Goal: Answer question/provide support

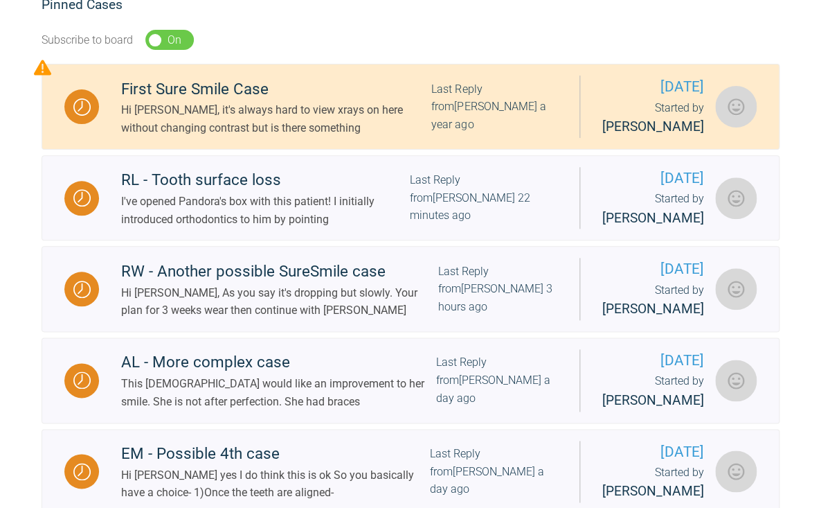
scroll to position [272, 0]
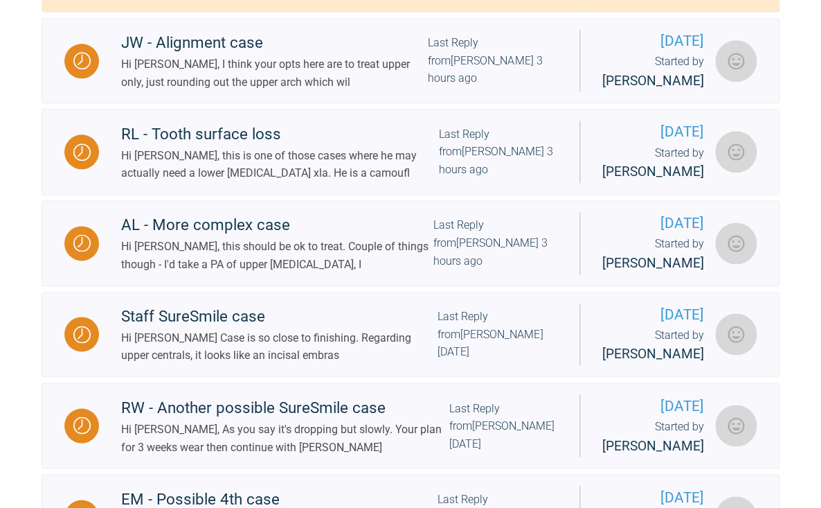
scroll to position [443, 0]
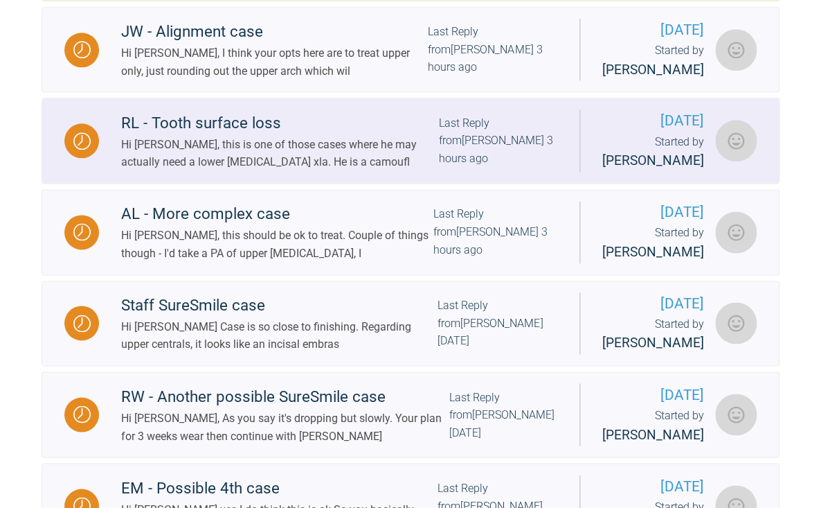
click at [259, 171] on div "Hi [PERSON_NAME], this is one of those cases where he may actually need a lower…" at bounding box center [280, 153] width 318 height 35
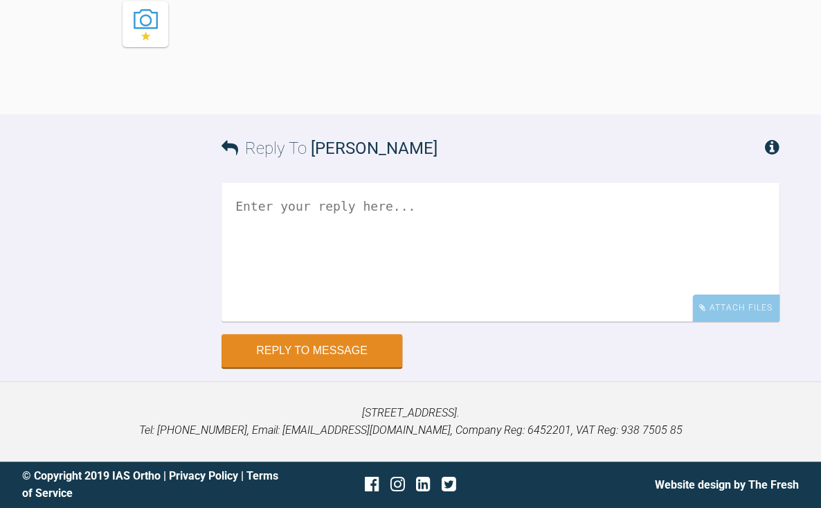
scroll to position [1680, 0]
drag, startPoint x: 537, startPoint y: 182, endPoint x: 544, endPoint y: 312, distance: 130.4
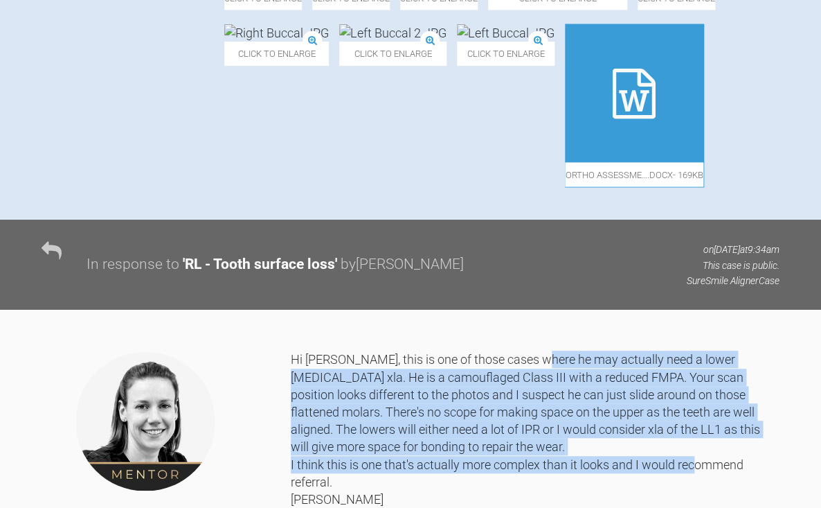
scroll to position [829, 0]
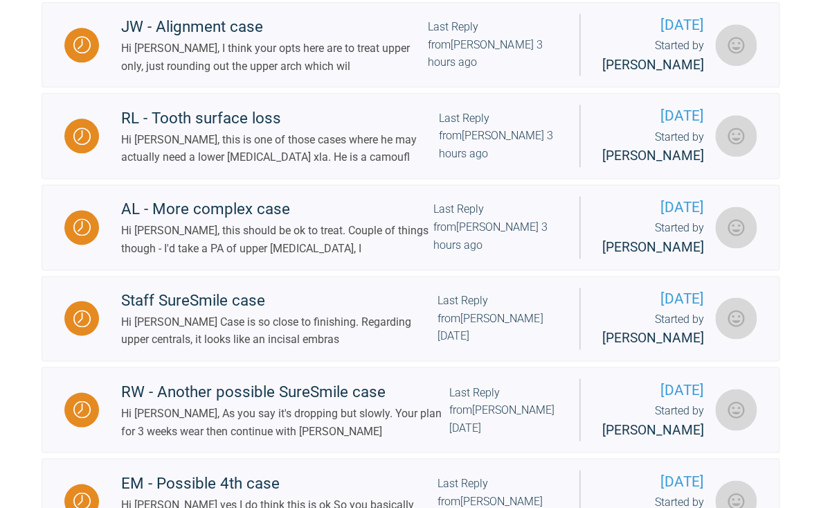
scroll to position [451, 0]
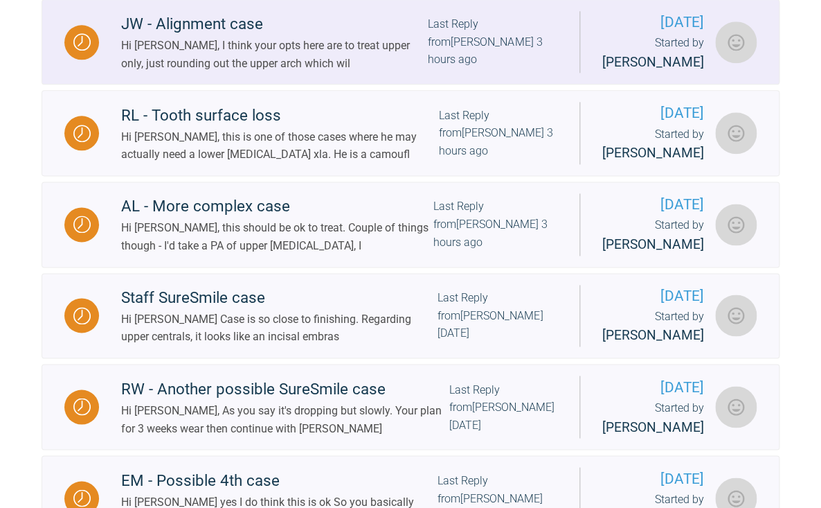
click at [355, 72] on div "Hi [PERSON_NAME], I think your opts here are to treat upper only, just rounding…" at bounding box center [274, 54] width 307 height 35
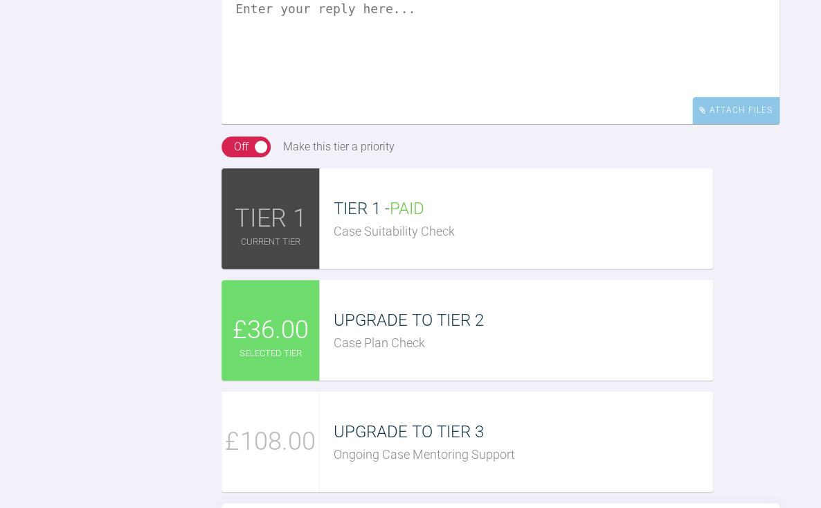
scroll to position [1617, 0]
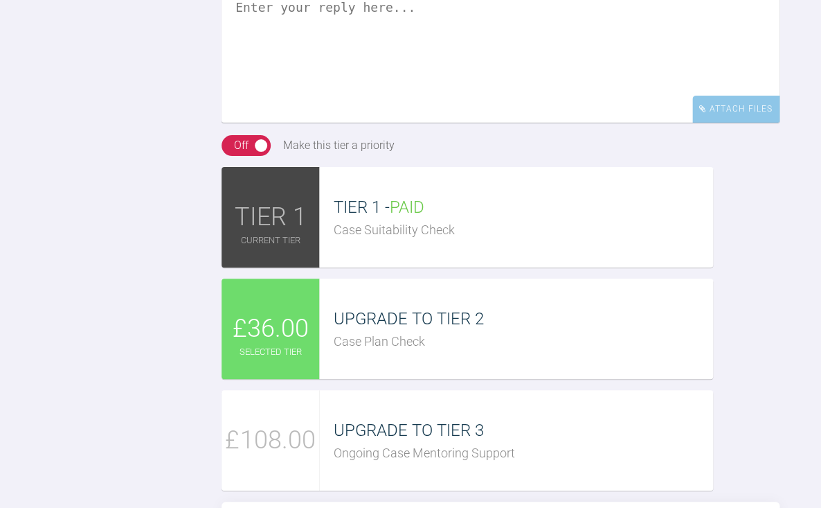
drag, startPoint x: 414, startPoint y: 268, endPoint x: 449, endPoint y: 381, distance: 118.1
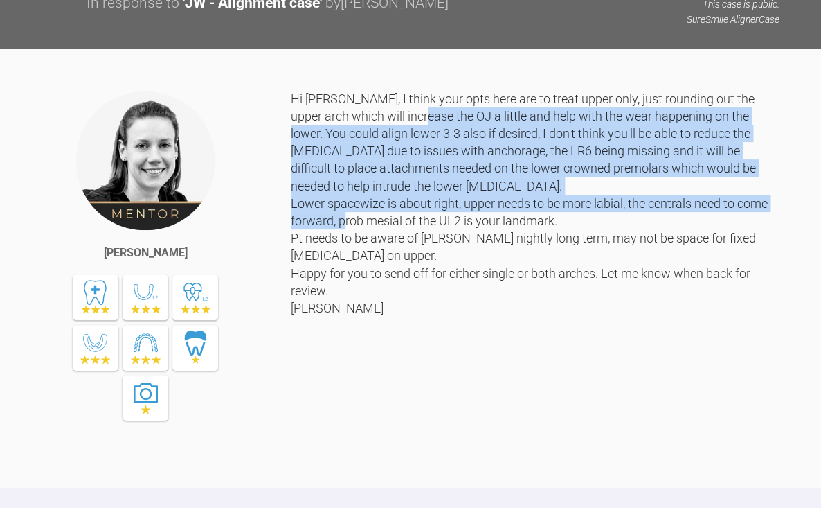
scroll to position [1102, 0]
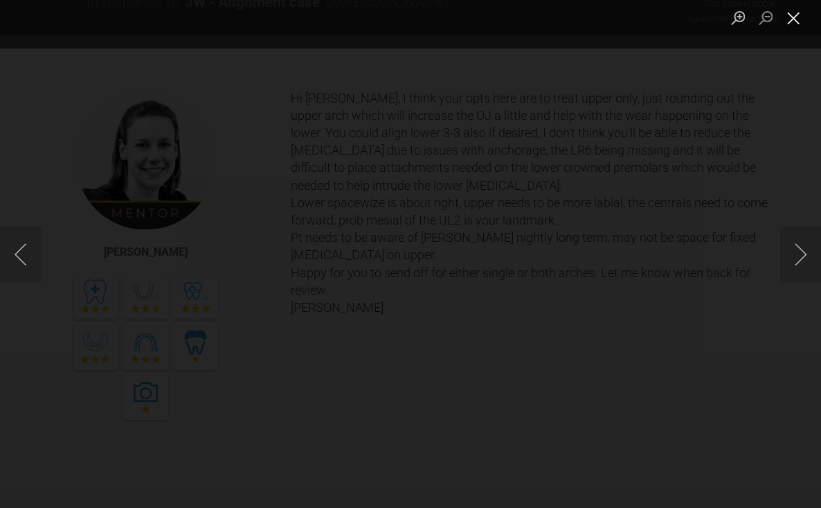
click at [795, 21] on button "Close lightbox" at bounding box center [794, 18] width 28 height 24
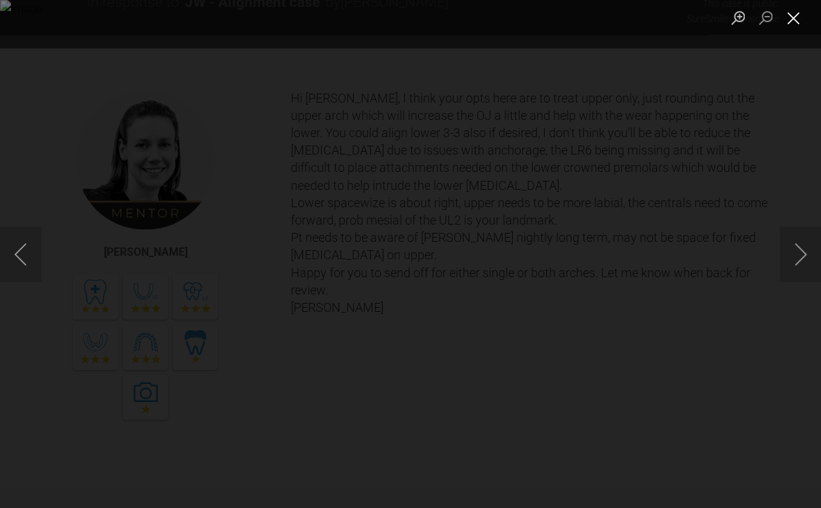
click at [793, 26] on button "Close lightbox" at bounding box center [794, 18] width 28 height 24
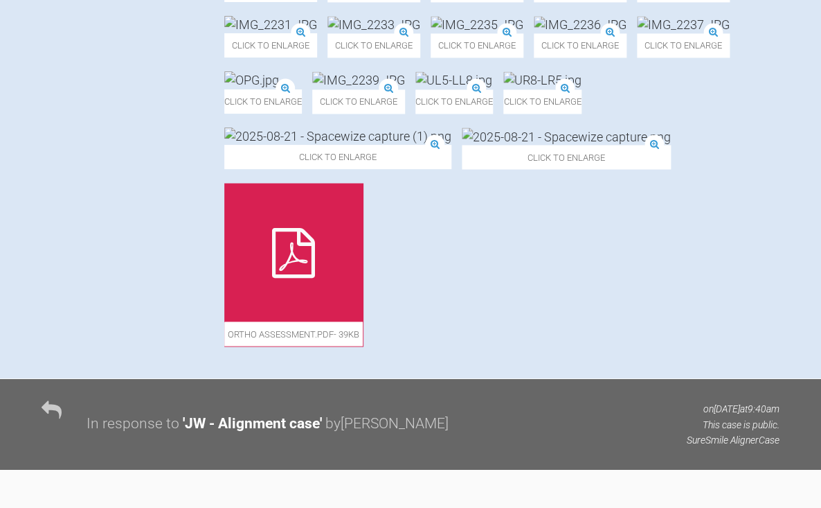
scroll to position [679, 0]
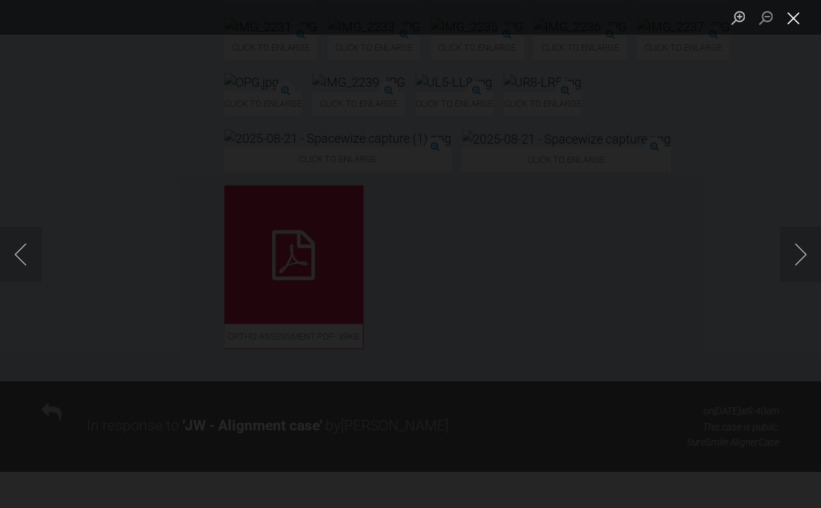
click at [791, 17] on button "Close lightbox" at bounding box center [794, 18] width 28 height 24
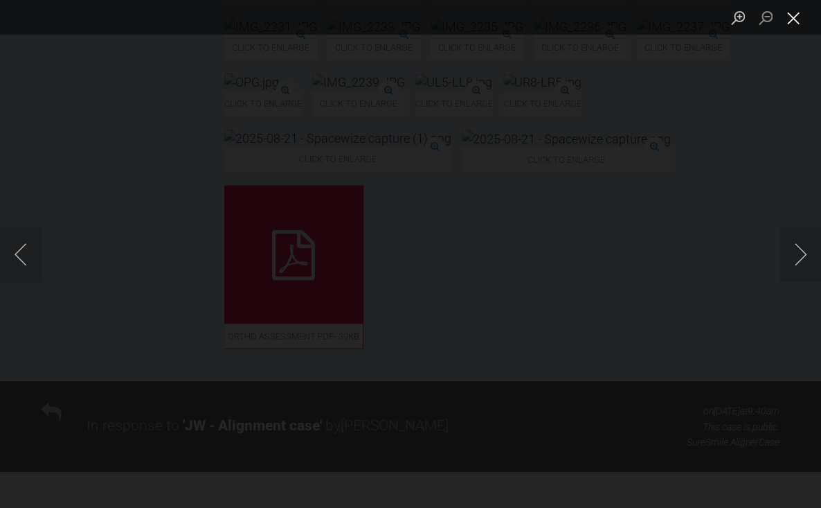
click at [794, 21] on button "Close lightbox" at bounding box center [794, 18] width 28 height 24
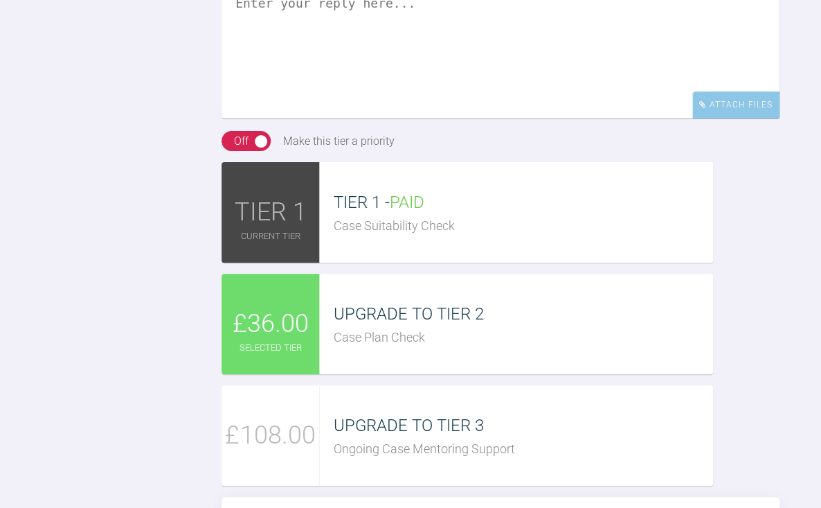
scroll to position [1678, 0]
drag, startPoint x: 387, startPoint y: 294, endPoint x: 430, endPoint y: 374, distance: 91.1
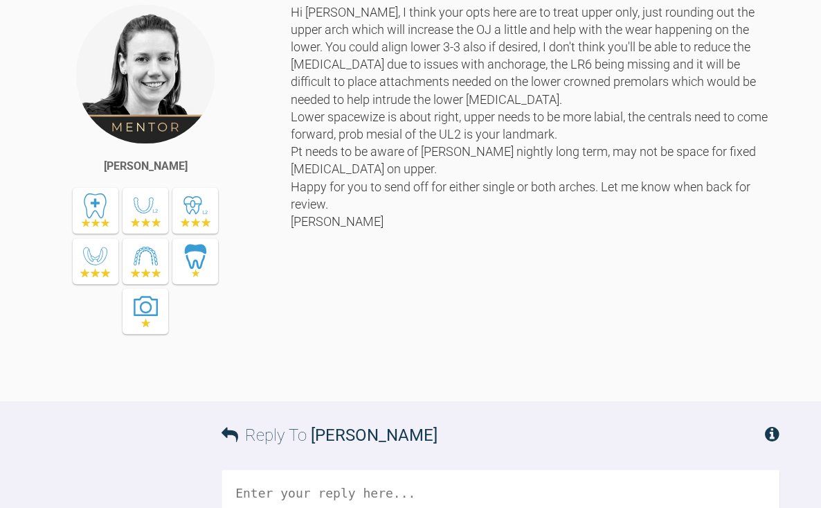
scroll to position [1226, 0]
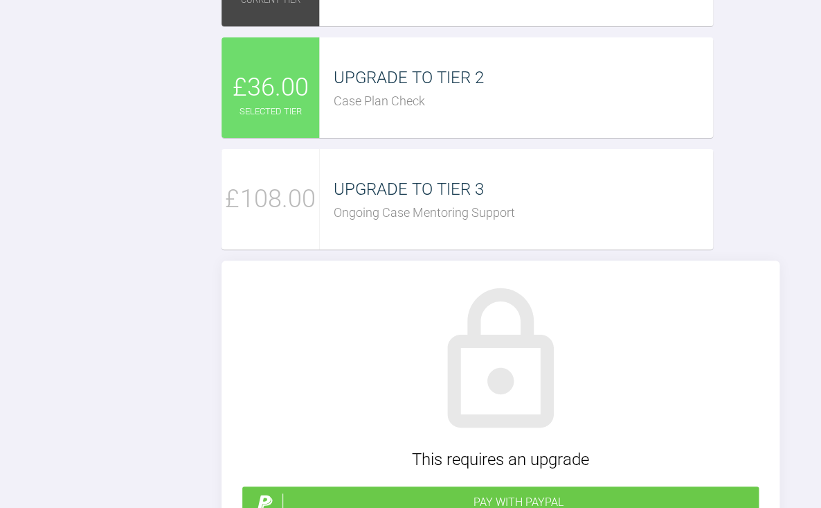
scroll to position [2065, 0]
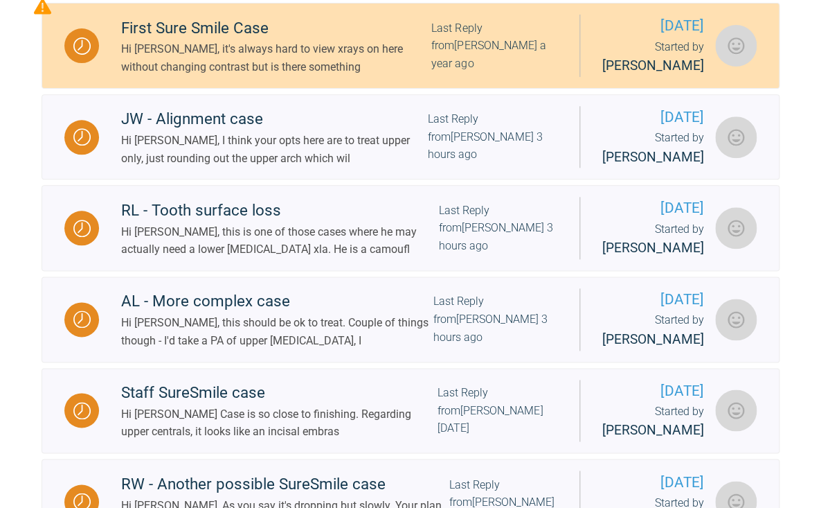
scroll to position [357, 0]
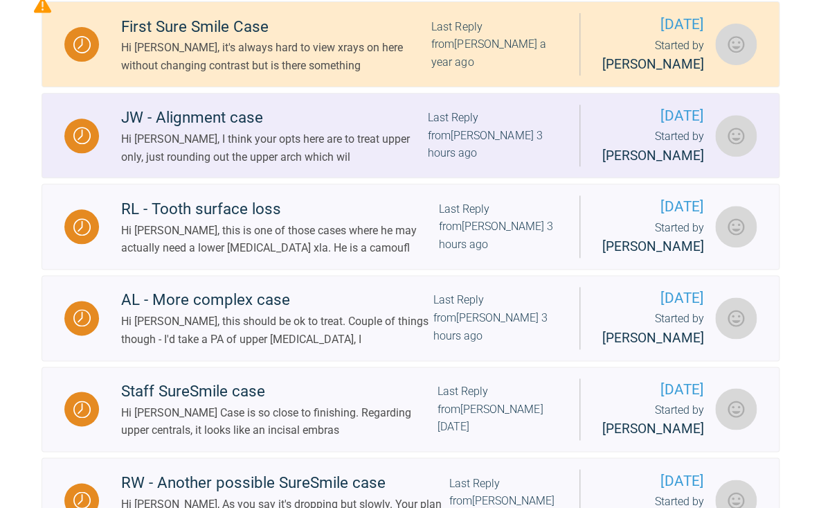
click at [271, 165] on div "Hi [PERSON_NAME], I think your opts here are to treat upper only, just rounding…" at bounding box center [274, 147] width 307 height 35
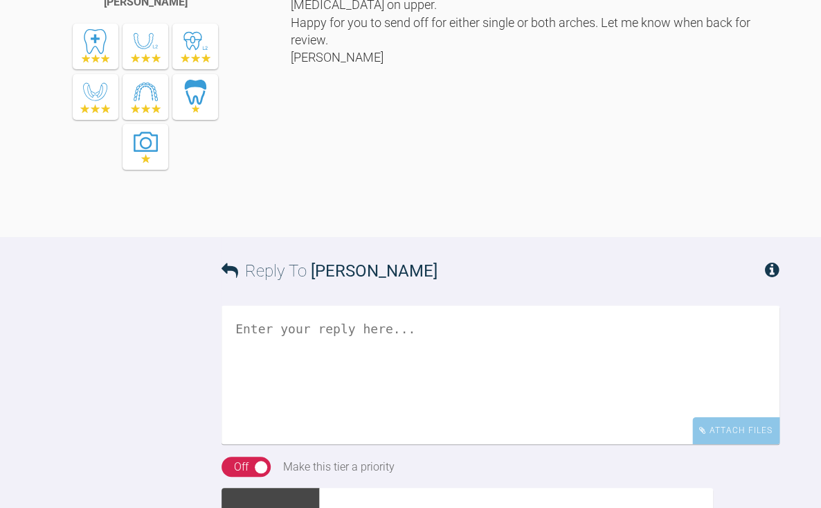
scroll to position [1361, 0]
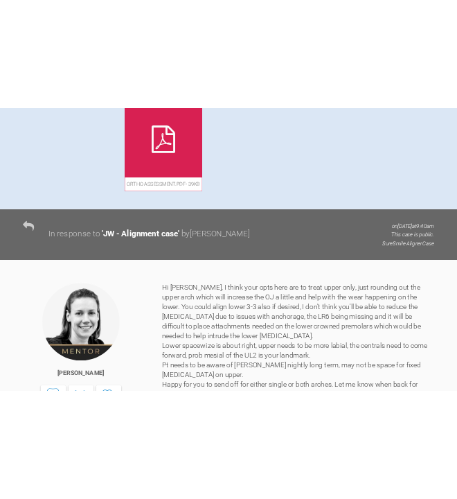
scroll to position [888, 0]
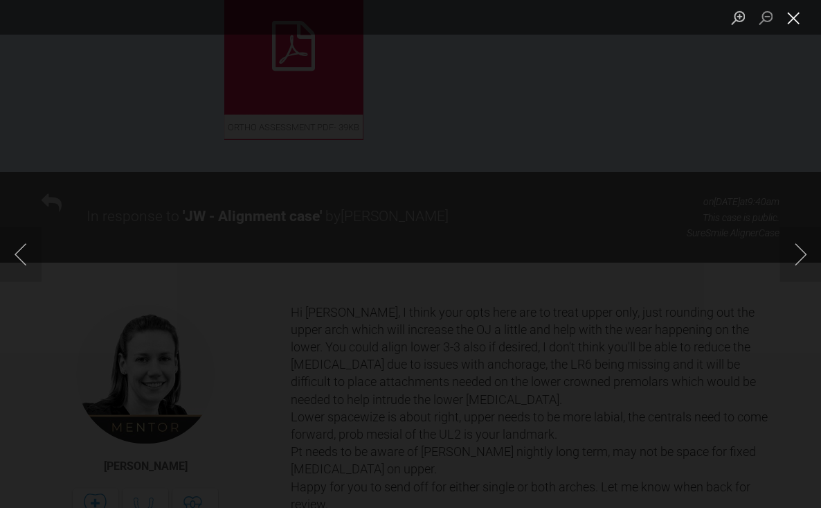
click at [787, 22] on button "Close lightbox" at bounding box center [794, 18] width 28 height 24
